Goal: Communication & Community: Share content

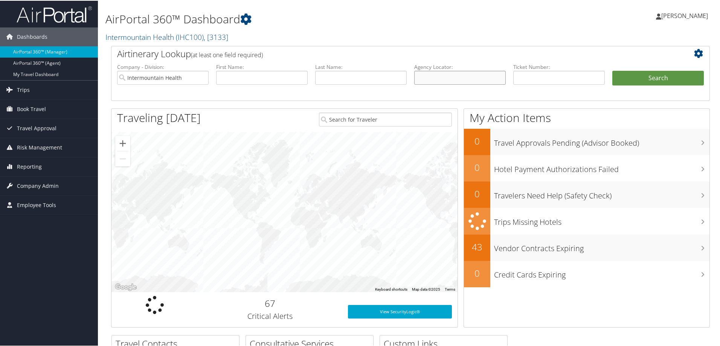
click at [431, 81] on input "text" at bounding box center [459, 77] width 91 height 14
paste input "D2LS8D"
type input "D2LS8D"
click at [640, 75] on button "Search" at bounding box center [657, 77] width 91 height 15
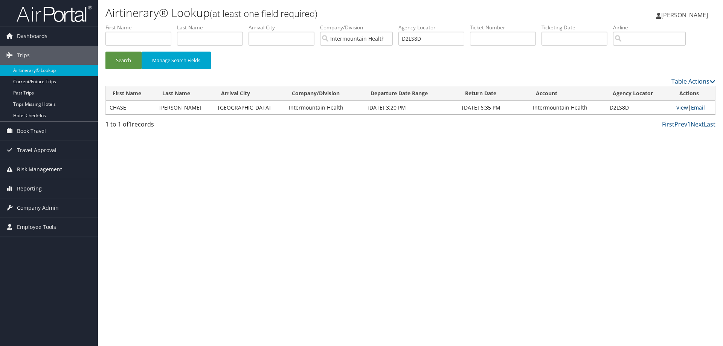
click at [679, 108] on link "View" at bounding box center [682, 107] width 12 height 7
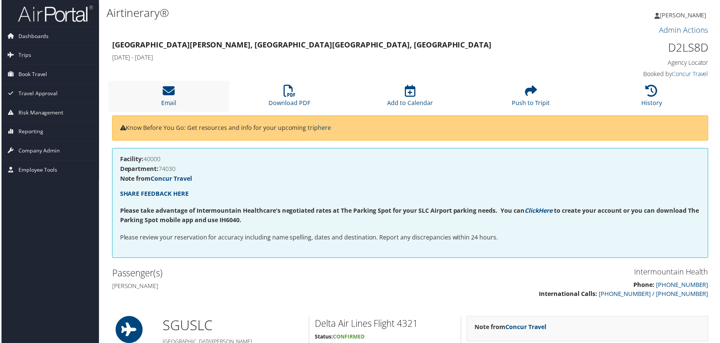
click at [169, 98] on li "Email" at bounding box center [167, 96] width 121 height 30
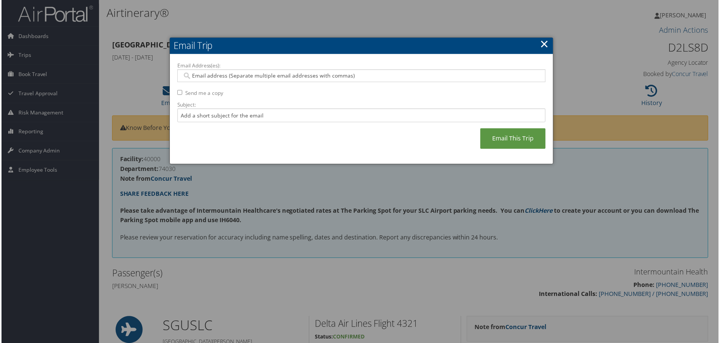
click at [197, 77] on input "Email Address(es):" at bounding box center [361, 76] width 360 height 8
paste input "mckay.lemperle@imail.org"
type input "mckay.lemperle@imail.org"
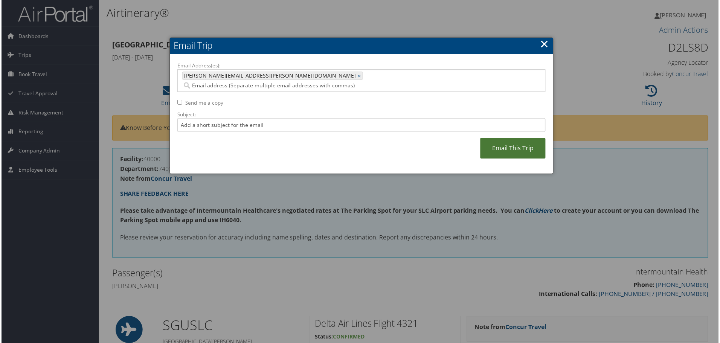
click at [523, 139] on link "Email This Trip" at bounding box center [514, 149] width 66 height 21
